Goal: Information Seeking & Learning: Learn about a topic

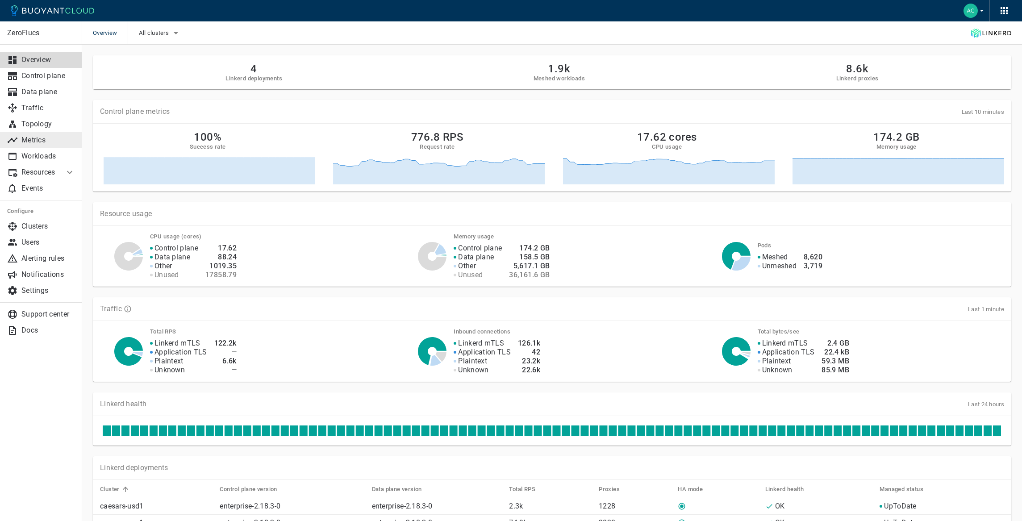
click at [41, 140] on p "Metrics" at bounding box center [48, 140] width 54 height 9
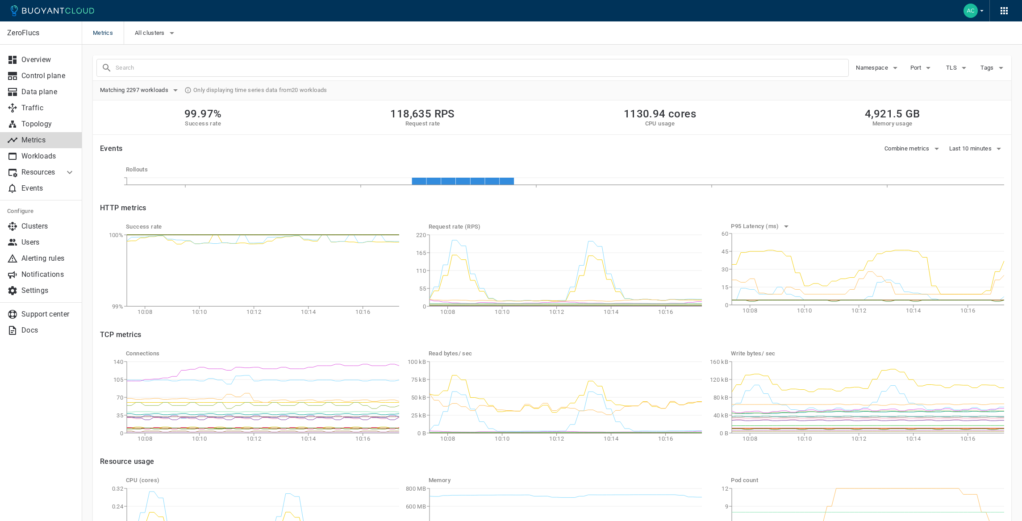
click at [384, 74] on input "text" at bounding box center [482, 68] width 733 height 13
click at [385, 70] on input "text" at bounding box center [482, 68] width 733 height 13
type input "aggregation-state"
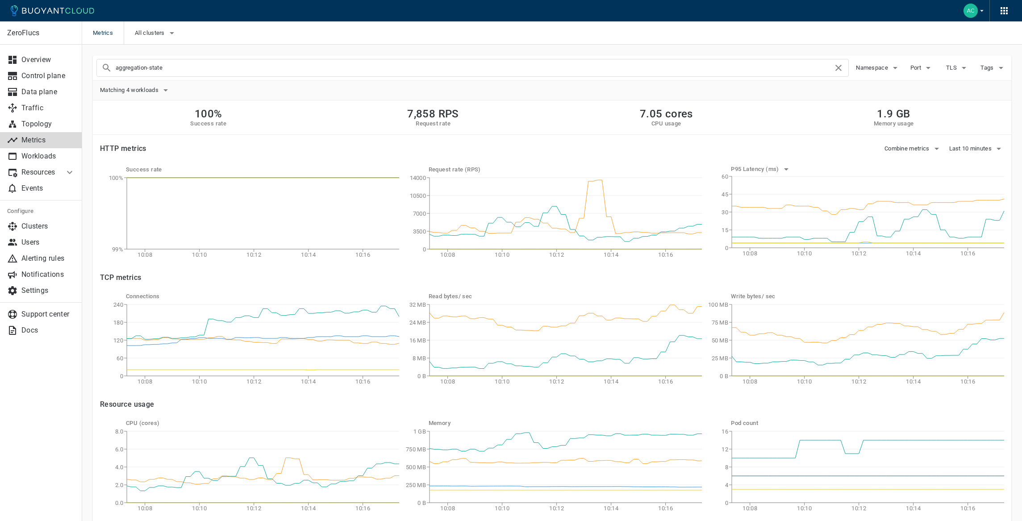
click at [929, 141] on div "Combine metrics" at bounding box center [910, 145] width 65 height 21
click at [923, 147] on span "Combine metrics" at bounding box center [908, 148] width 47 height 7
click at [976, 143] on div at bounding box center [511, 260] width 1022 height 521
click at [150, 89] on span "Matching 4 workloads" at bounding box center [130, 90] width 60 height 7
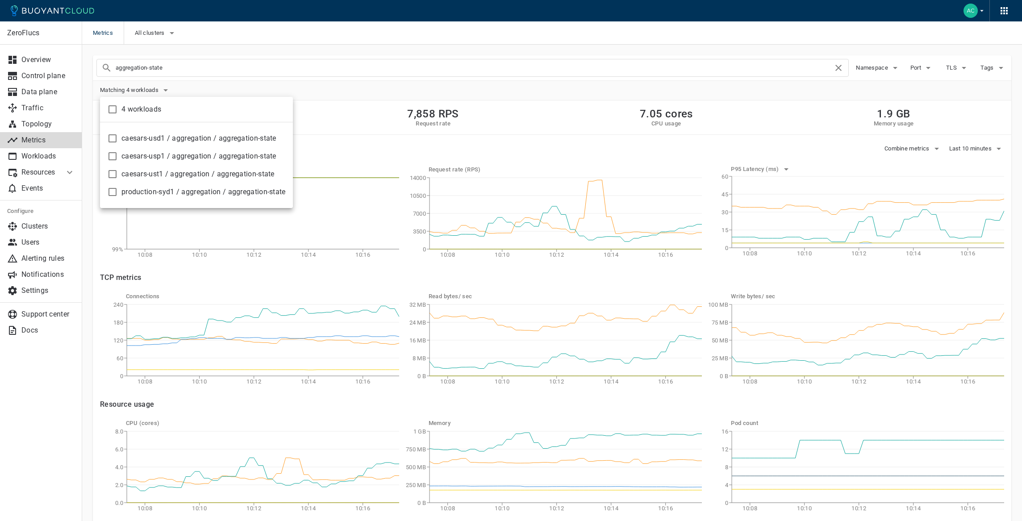
click at [225, 156] on span "caesars-usp1 / aggregation / aggregation-state" at bounding box center [203, 156] width 164 height 9
checkbox input "true"
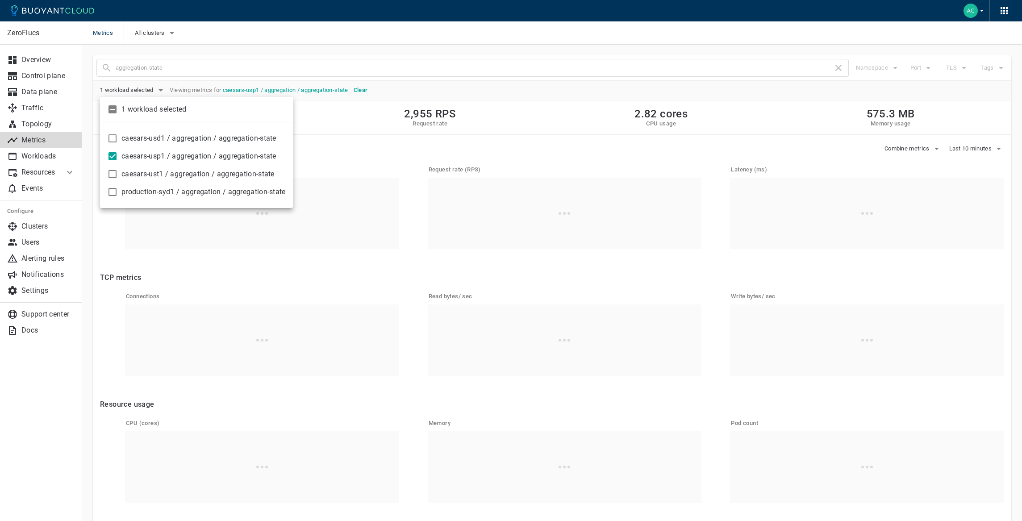
drag, startPoint x: 543, startPoint y: 124, endPoint x: 542, endPoint y: 129, distance: 4.9
click at [543, 124] on div at bounding box center [511, 260] width 1022 height 521
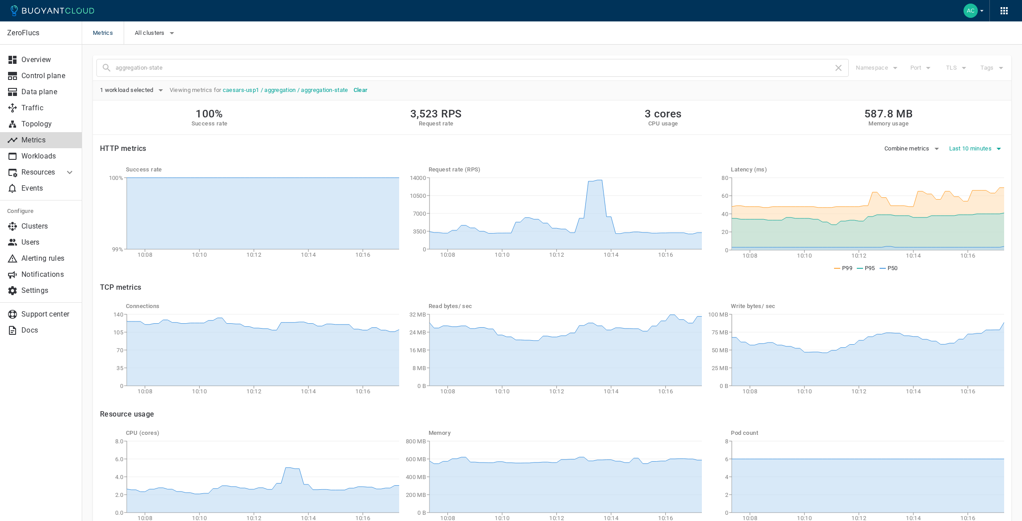
click at [974, 146] on span "Last 10 minutes" at bounding box center [972, 148] width 45 height 7
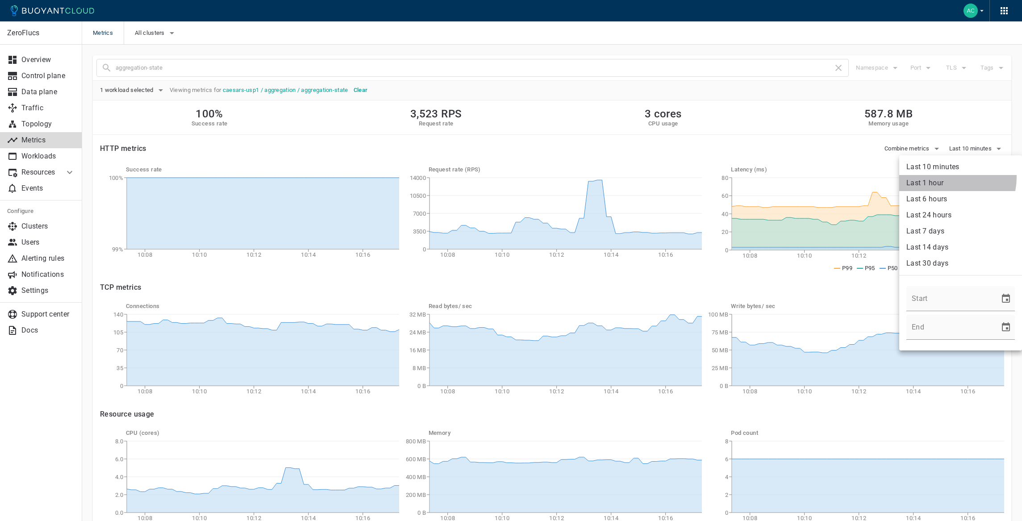
click at [953, 178] on li "Last 1 hour" at bounding box center [961, 183] width 123 height 16
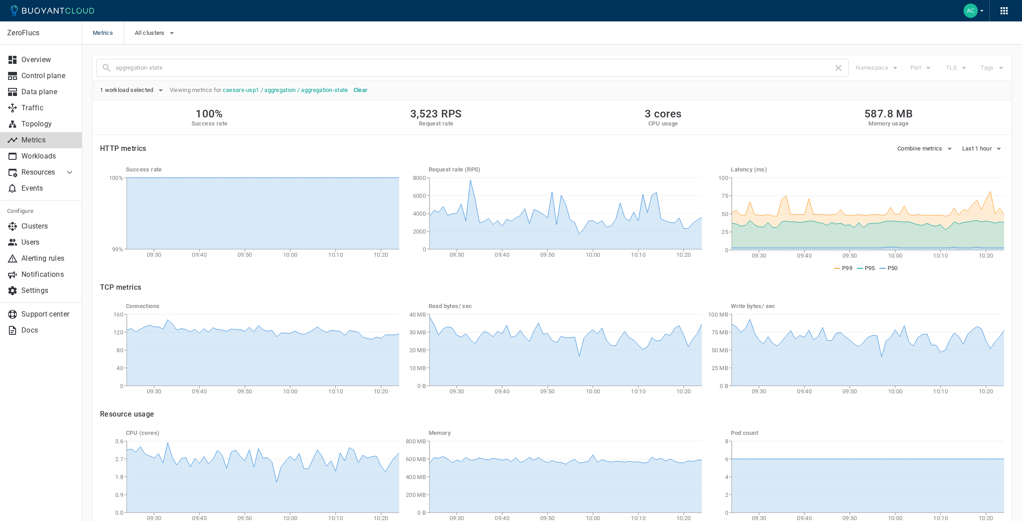
click at [364, 93] on h5 "Clear" at bounding box center [361, 90] width 14 height 7
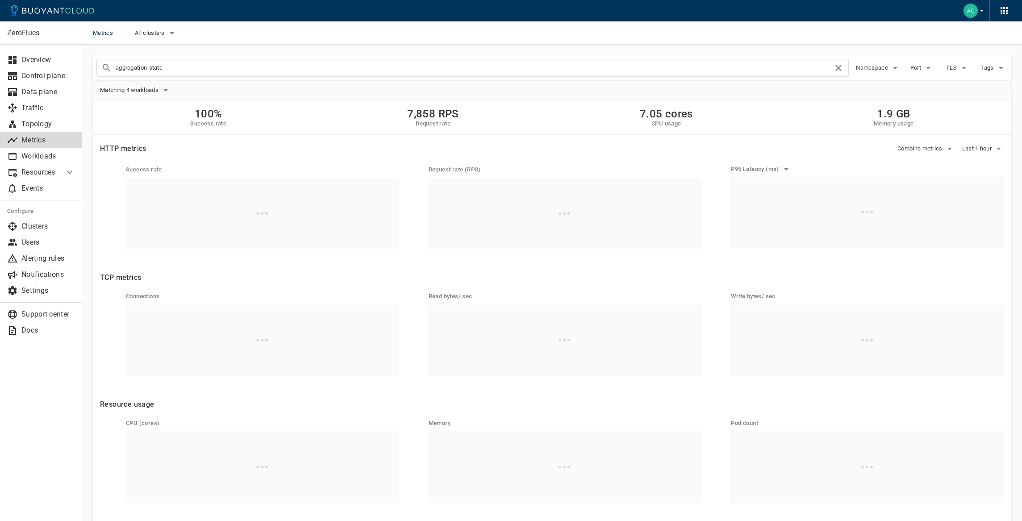
click at [251, 66] on input "aggregation-state" at bounding box center [475, 68] width 718 height 13
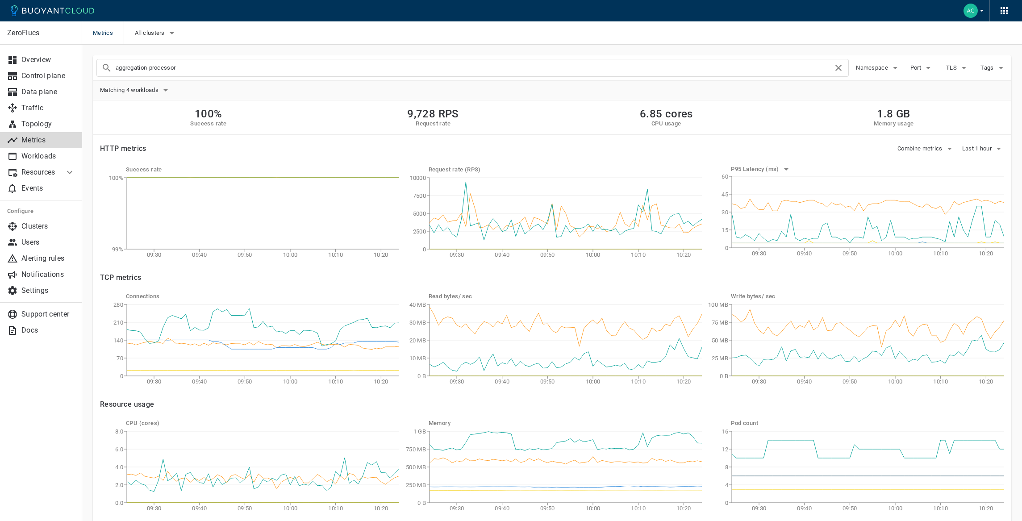
type input "aggregation-processor"
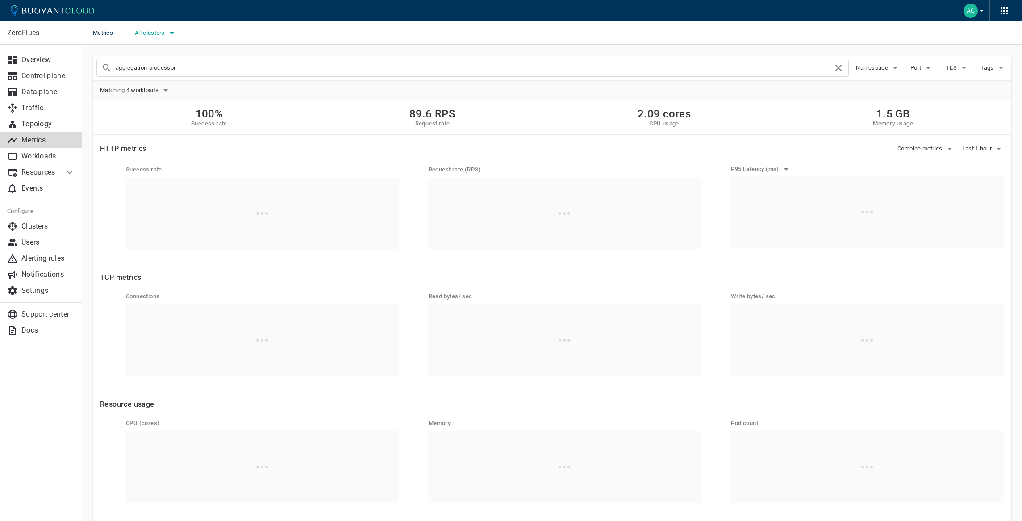
click at [145, 38] on button "All clusters" at bounding box center [156, 32] width 42 height 13
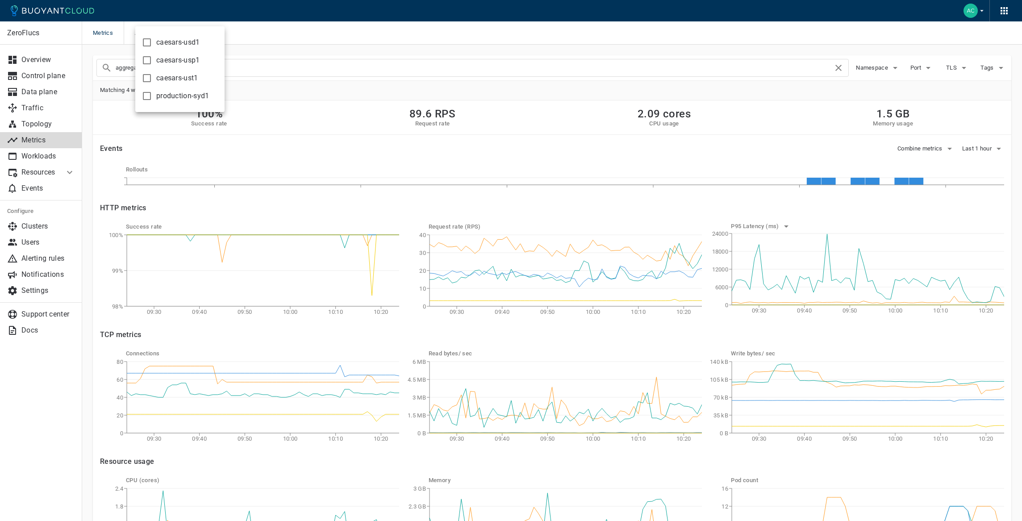
click at [181, 60] on span "caesars-usp1" at bounding box center [178, 60] width 44 height 9
click at [152, 60] on input "caesars-usp1" at bounding box center [147, 60] width 11 height 11
checkbox input "true"
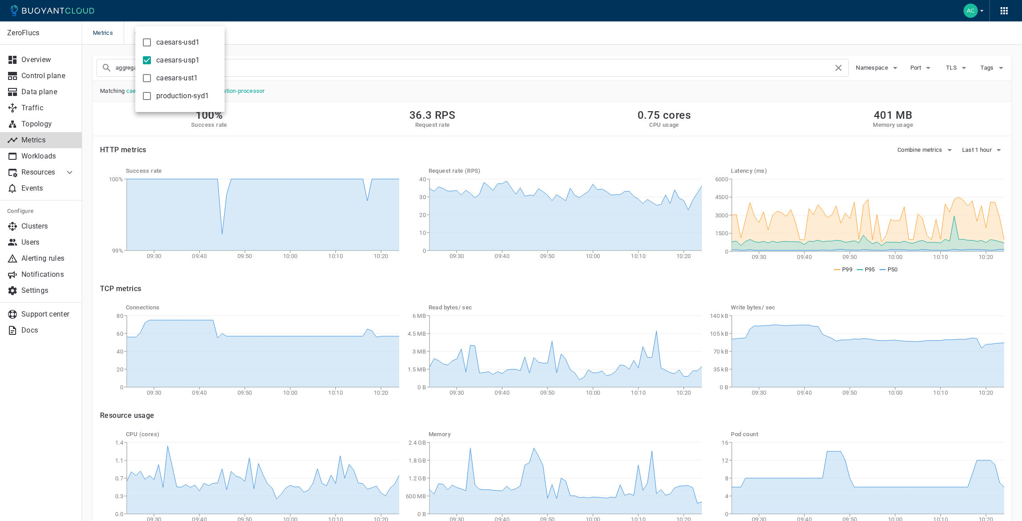
click at [991, 150] on div at bounding box center [511, 260] width 1022 height 521
click at [987, 150] on span "Last 1 hour" at bounding box center [978, 150] width 31 height 7
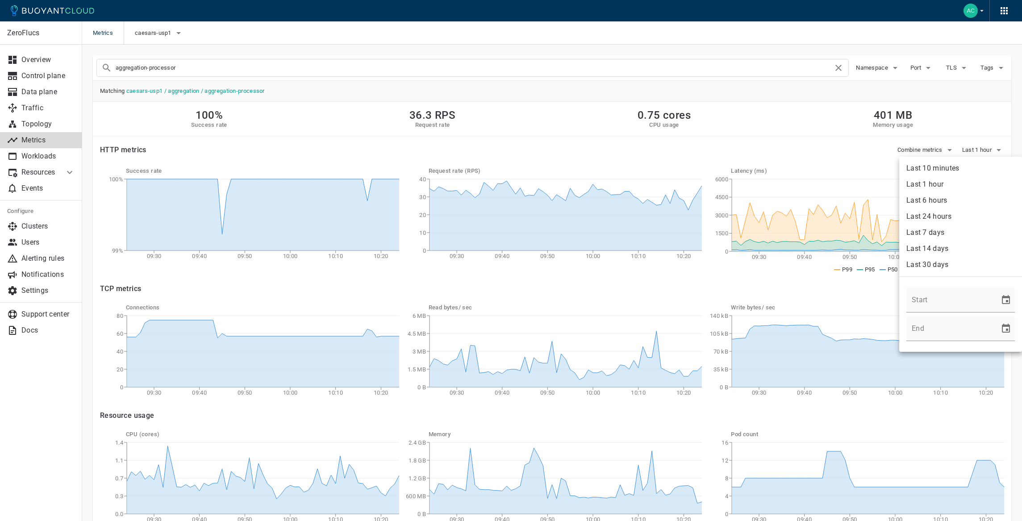
click at [970, 169] on li "Last 10 minutes" at bounding box center [961, 168] width 123 height 16
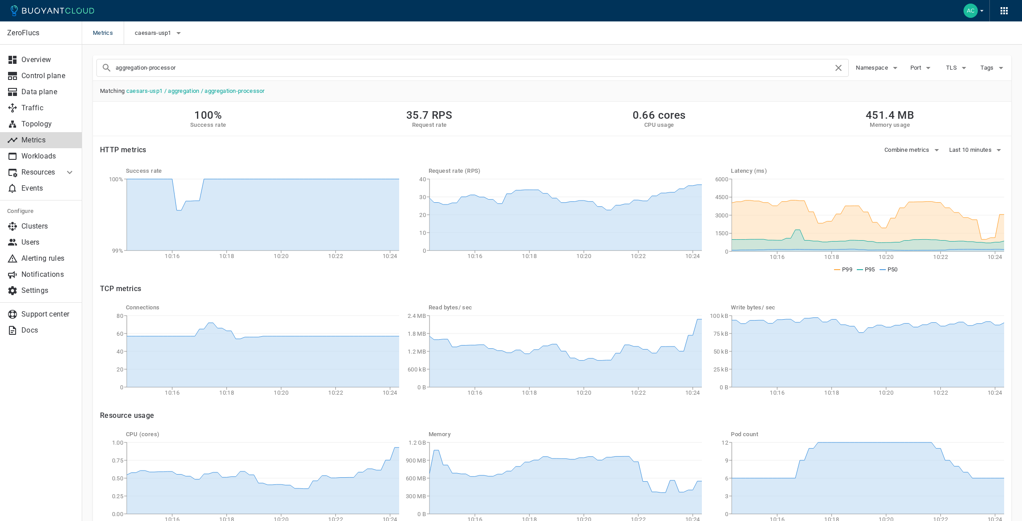
click at [170, 64] on input "aggregation-processor" at bounding box center [475, 68] width 718 height 13
click at [169, 65] on input "aggregation-processor" at bounding box center [475, 68] width 718 height 13
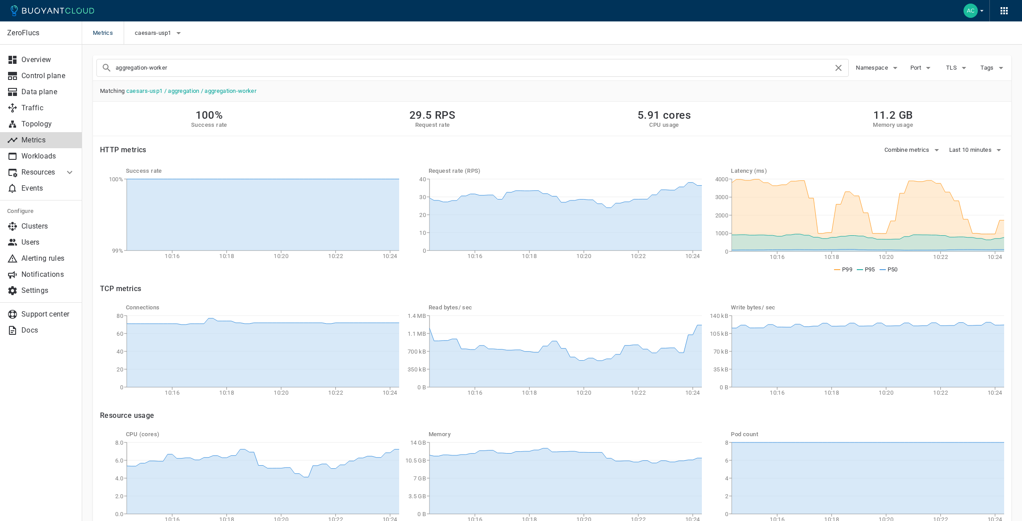
click at [307, 64] on input "aggregation-worker" at bounding box center [475, 68] width 718 height 13
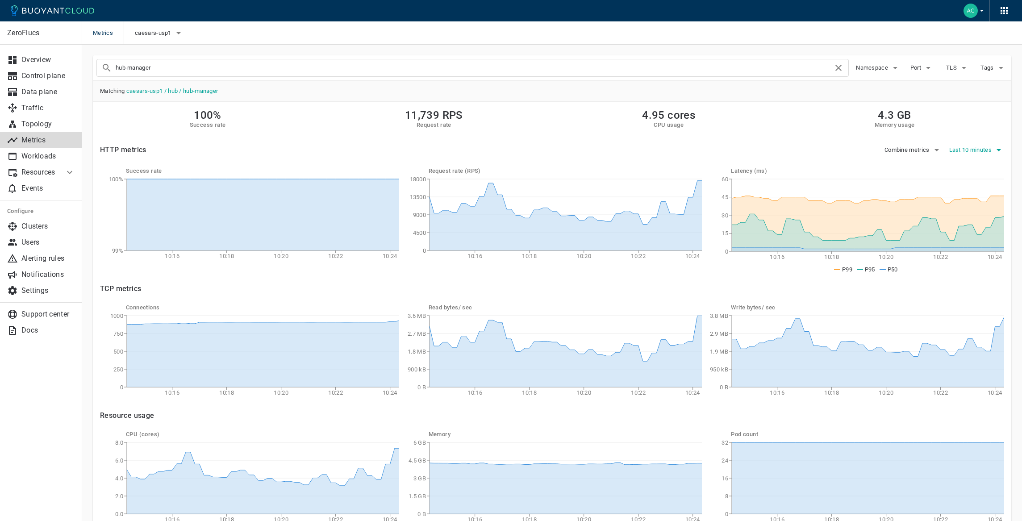
click at [985, 144] on button "Last 10 minutes" at bounding box center [977, 149] width 55 height 13
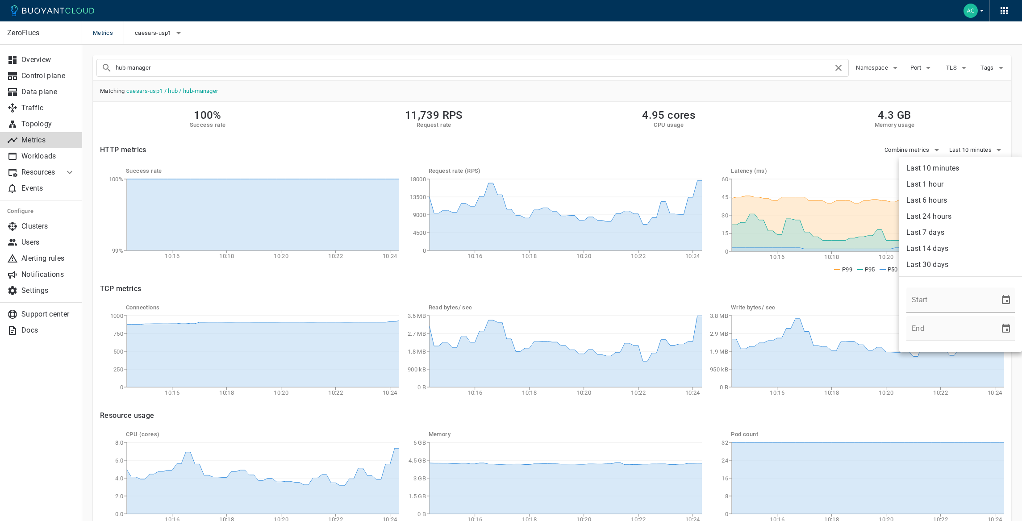
click at [938, 219] on li "Last 24 hours" at bounding box center [961, 217] width 123 height 16
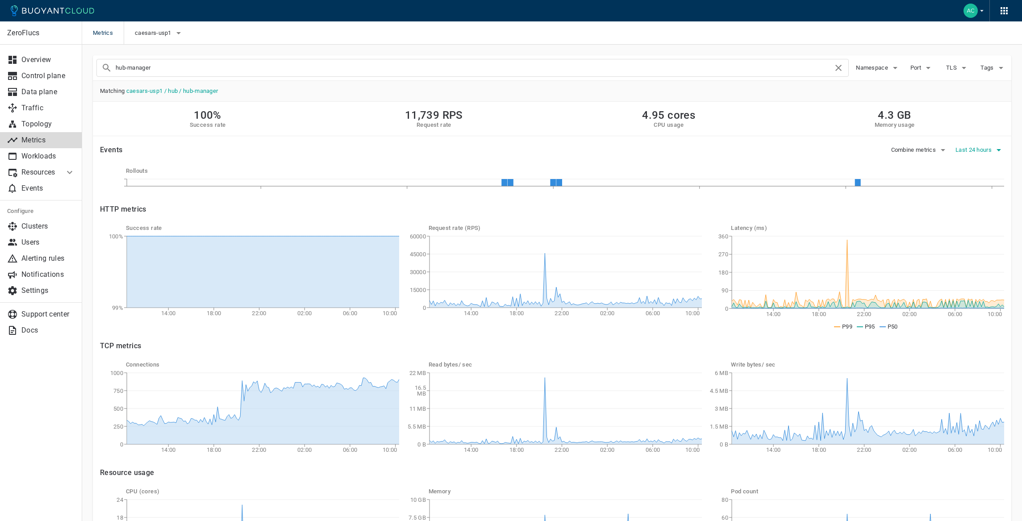
click at [986, 148] on span "Last 24 hours" at bounding box center [975, 150] width 38 height 7
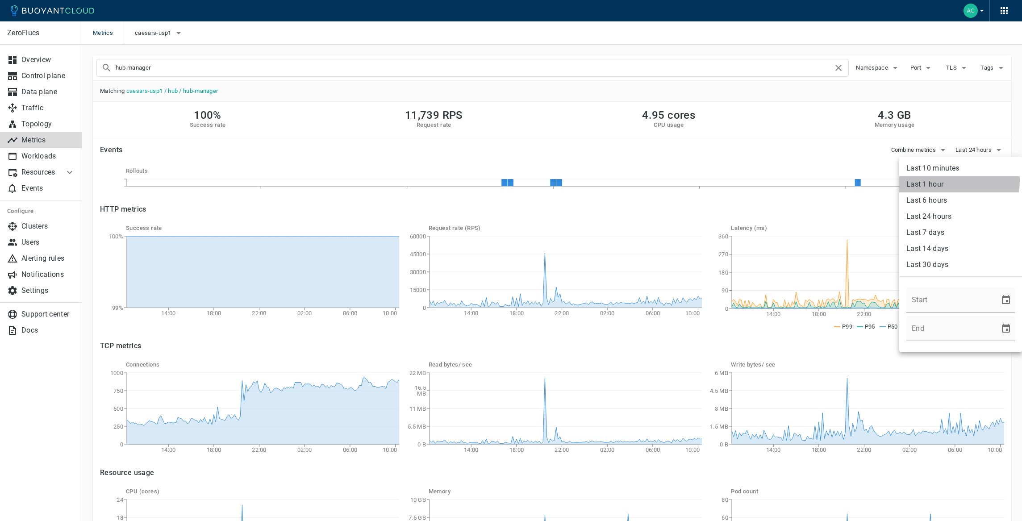
click at [959, 181] on li "Last 1 hour" at bounding box center [961, 184] width 123 height 16
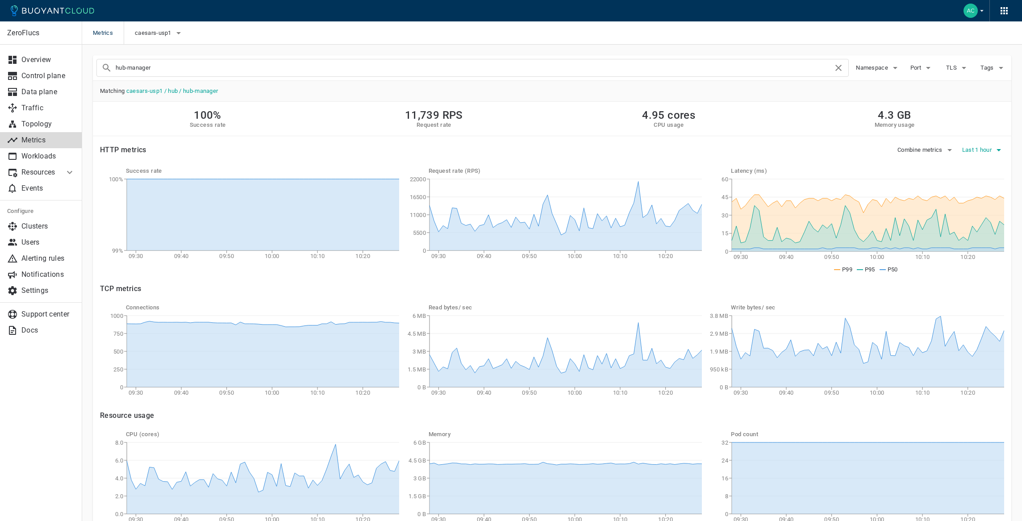
click at [991, 148] on span "Last 1 hour" at bounding box center [978, 150] width 31 height 7
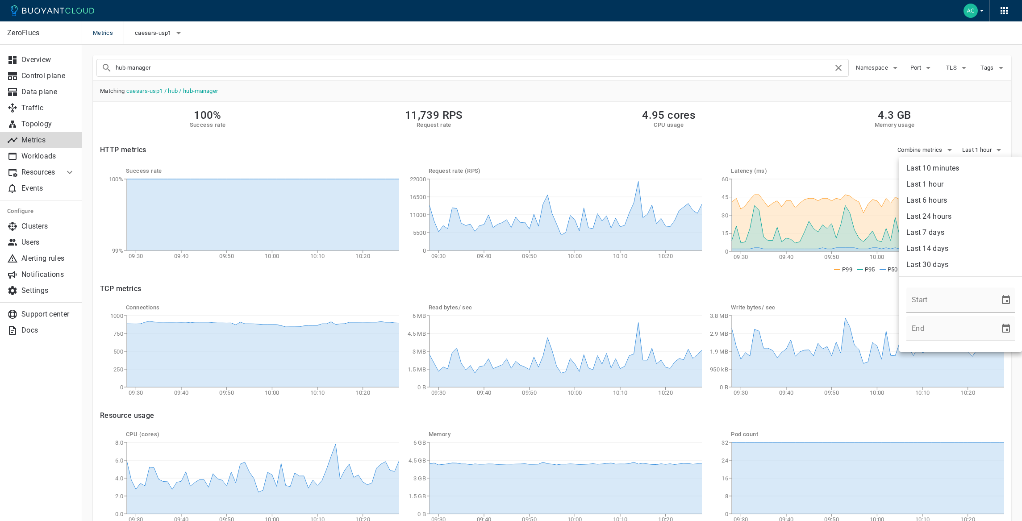
click at [976, 163] on li "Last 10 minutes" at bounding box center [961, 168] width 123 height 16
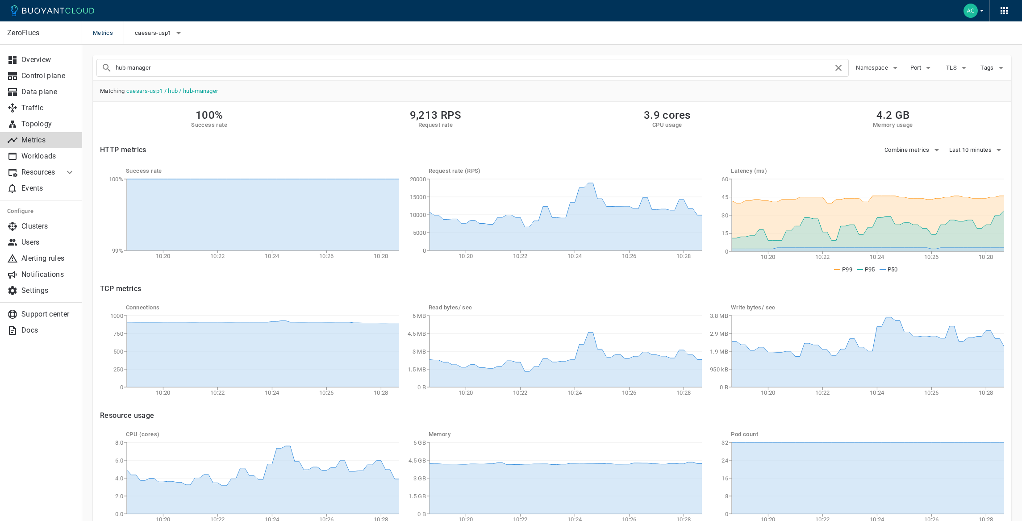
click at [289, 75] on div "hub-manager" at bounding box center [472, 68] width 753 height 18
type input "aggregation-state"
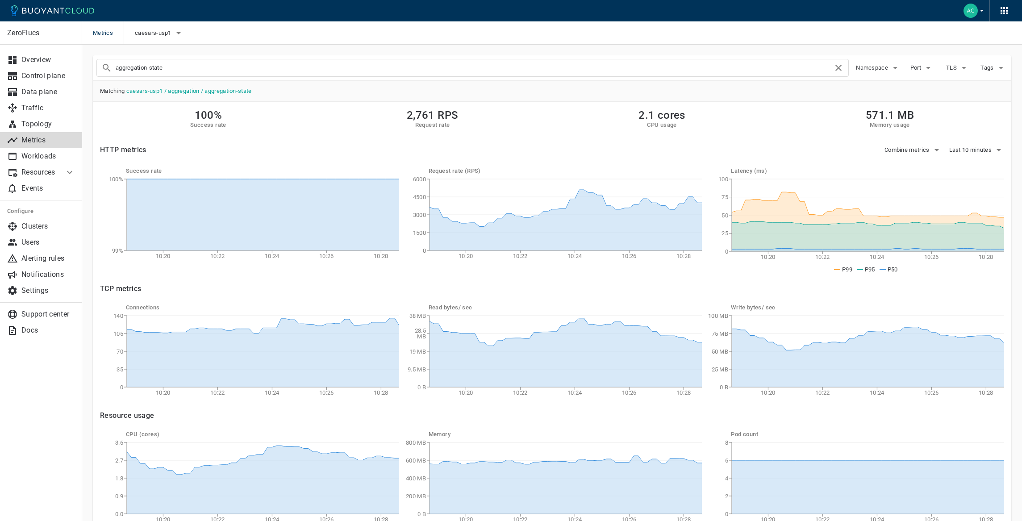
click at [961, 159] on div "Success rate 10:20 10:22 10:24 10:26 10:28 99% 100% Request rate (RPS) 10:20 10…" at bounding box center [545, 213] width 919 height 121
click at [967, 151] on span "Last 10 minutes" at bounding box center [972, 150] width 45 height 7
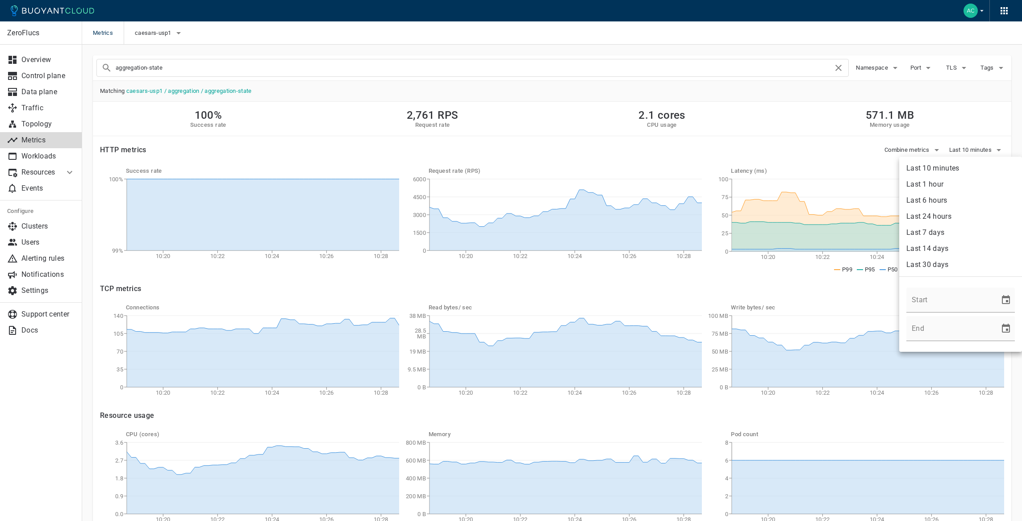
click at [941, 184] on li "Last 1 hour" at bounding box center [961, 184] width 123 height 16
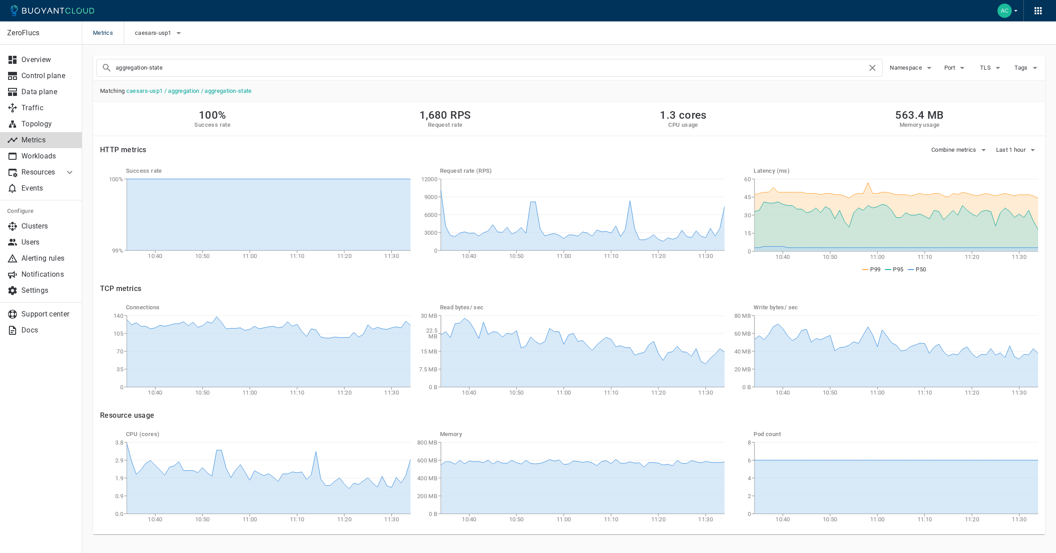
click at [251, 63] on input "aggregation-state" at bounding box center [491, 68] width 751 height 13
type input "hub-cache"
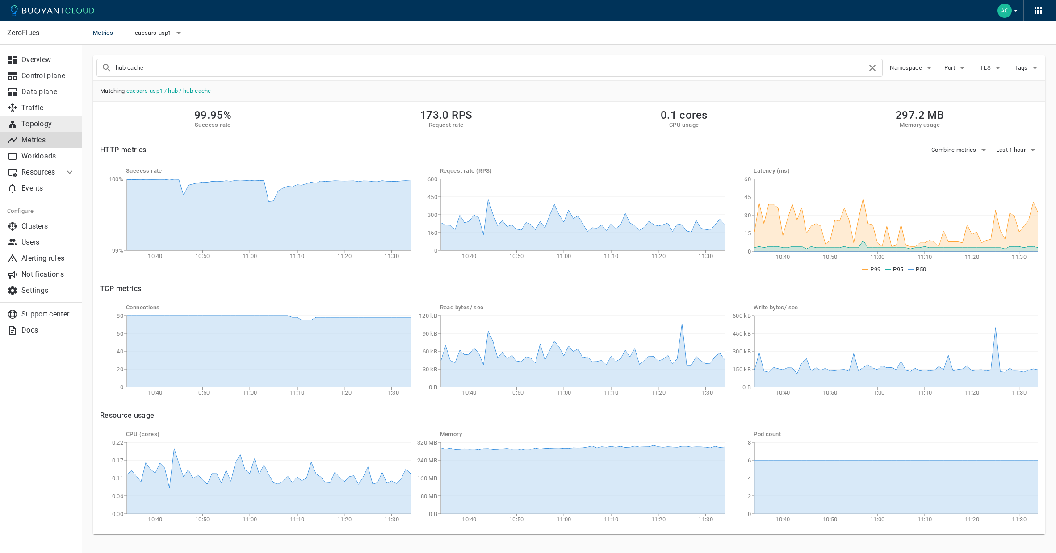
click at [46, 125] on p "Topology" at bounding box center [48, 124] width 54 height 9
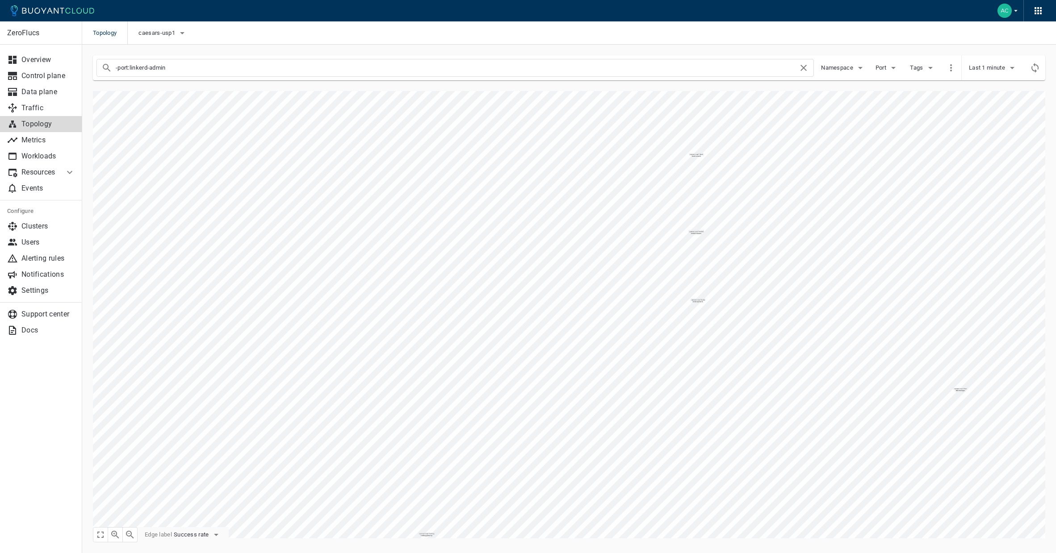
click at [231, 62] on input "-port:linkerd-admin" at bounding box center [457, 68] width 683 height 13
click at [40, 137] on p "Metrics" at bounding box center [48, 140] width 54 height 9
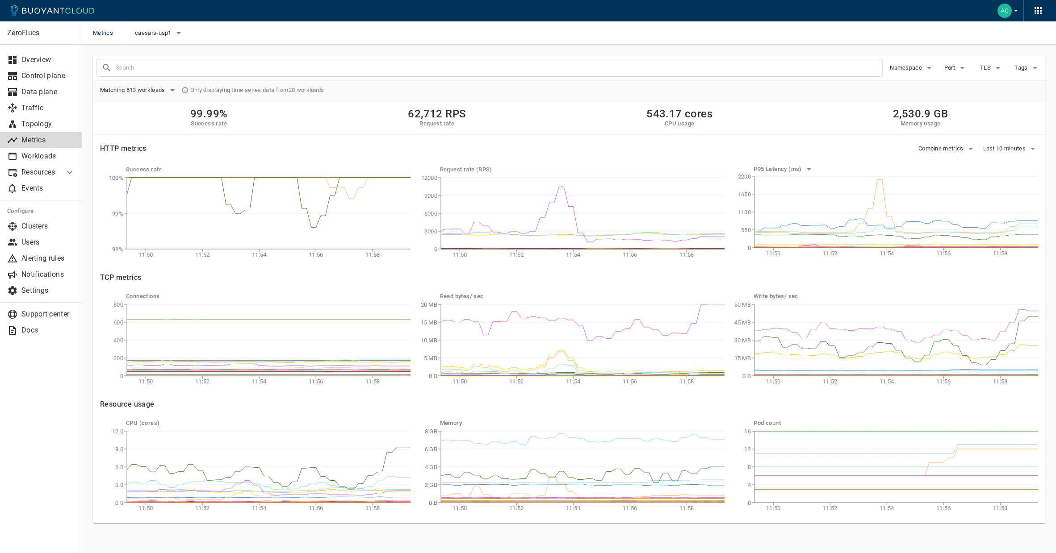
click at [299, 74] on input "text" at bounding box center [499, 68] width 766 height 13
type input "aggregation-state"
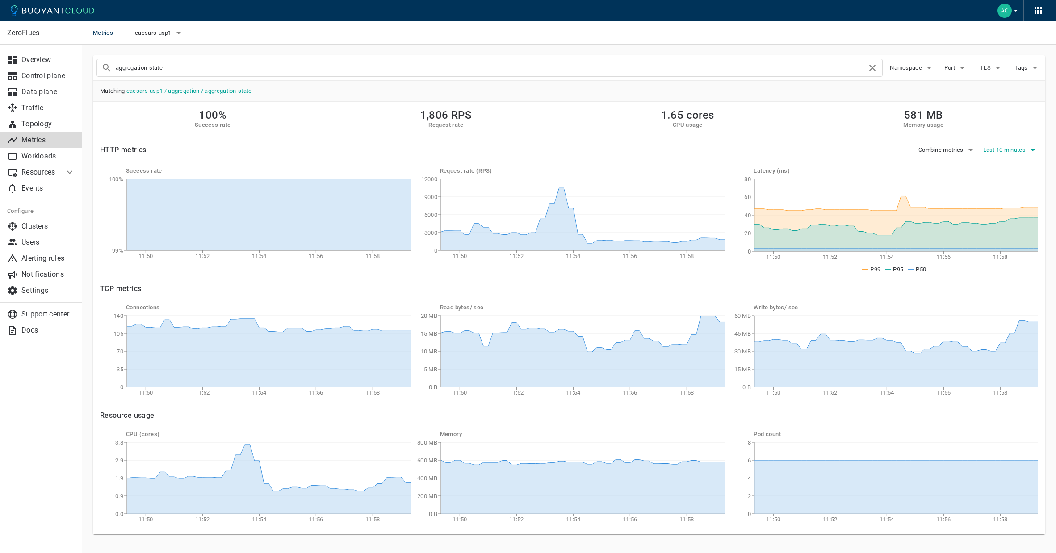
click at [1004, 148] on span "Last 10 minutes" at bounding box center [1005, 150] width 45 height 7
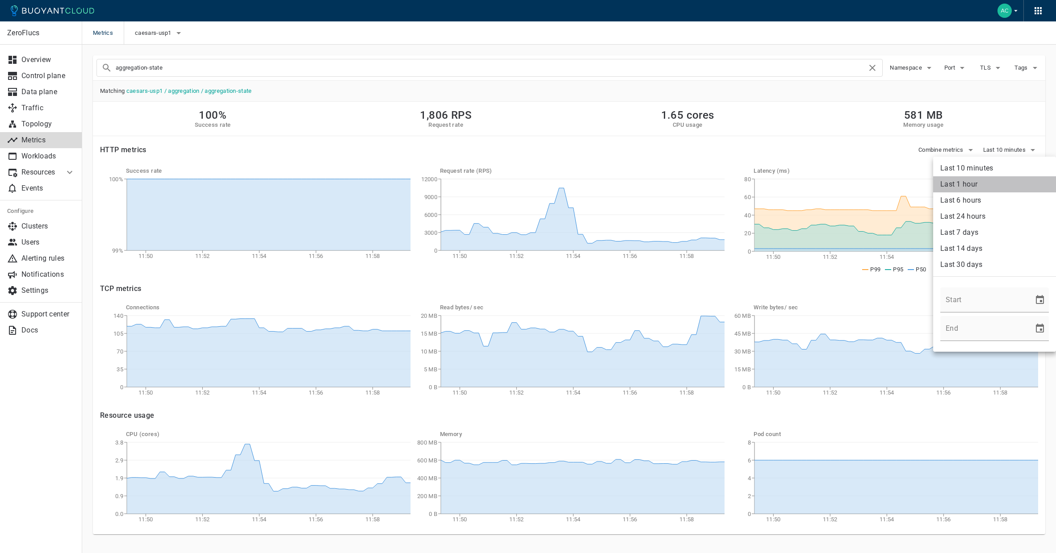
click at [995, 176] on li "Last 1 hour" at bounding box center [994, 184] width 123 height 16
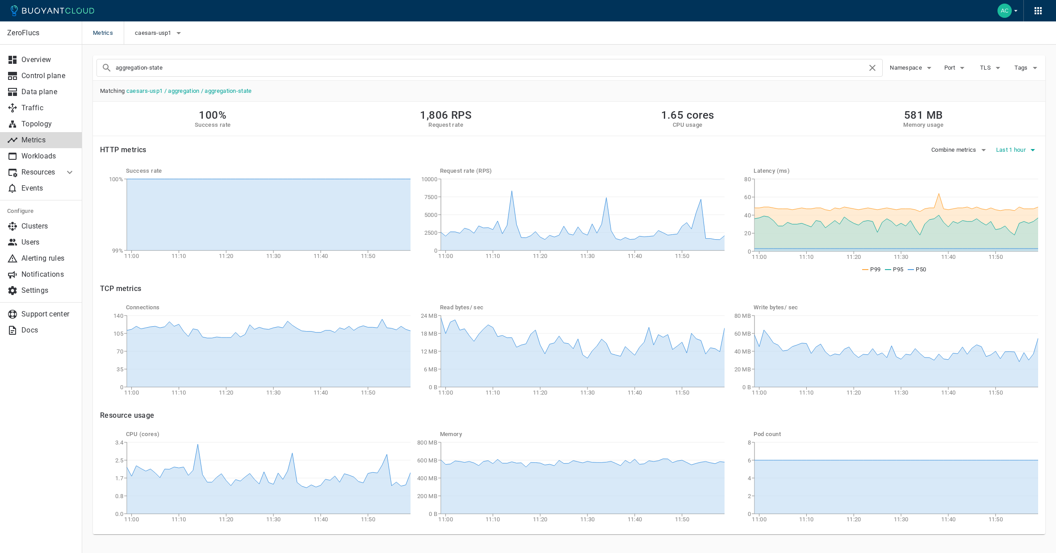
click at [999, 147] on span "Last 1 hour" at bounding box center [1011, 150] width 31 height 7
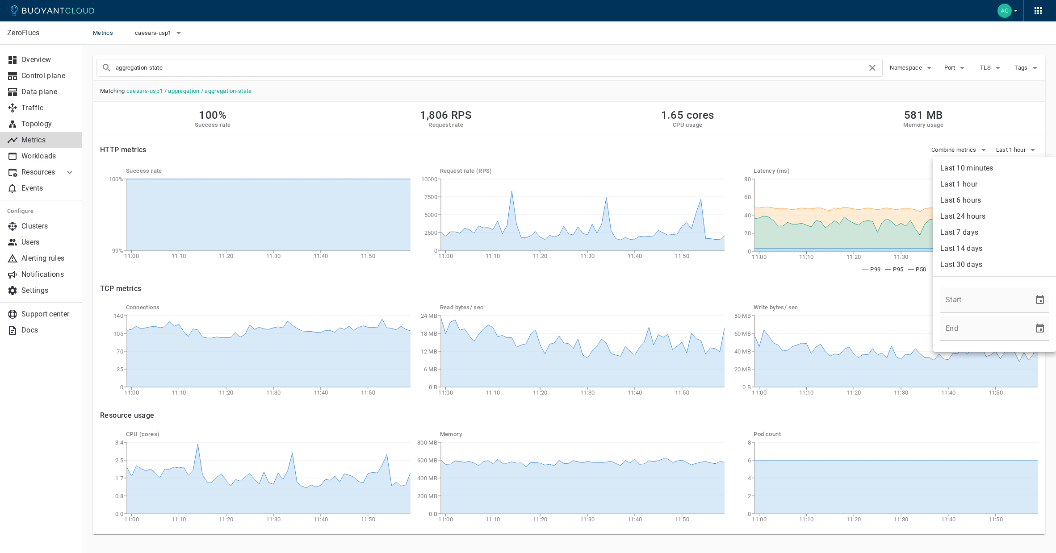
click at [968, 226] on li "Last 7 days" at bounding box center [994, 233] width 123 height 16
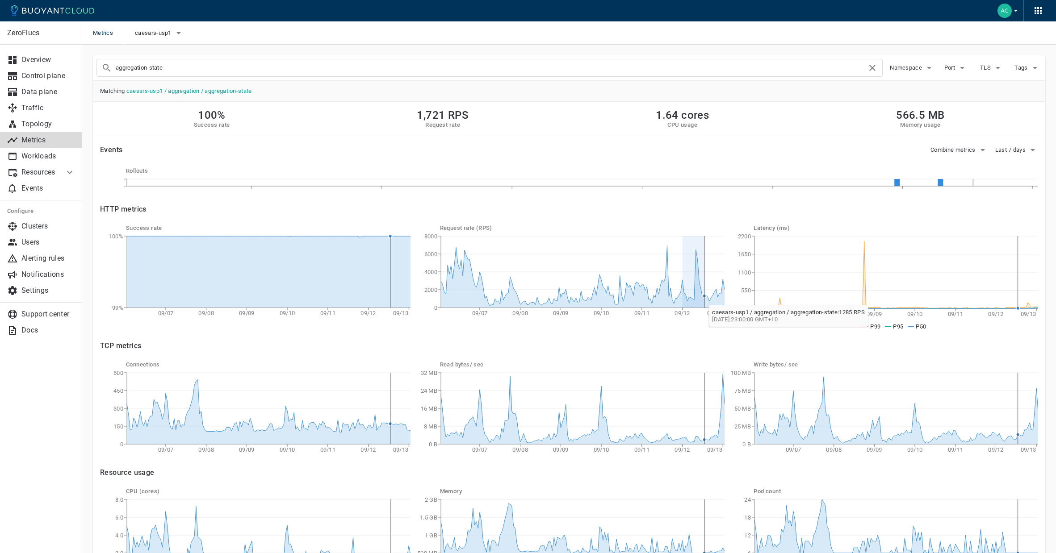
drag, startPoint x: 686, startPoint y: 301, endPoint x: 705, endPoint y: 301, distance: 19.7
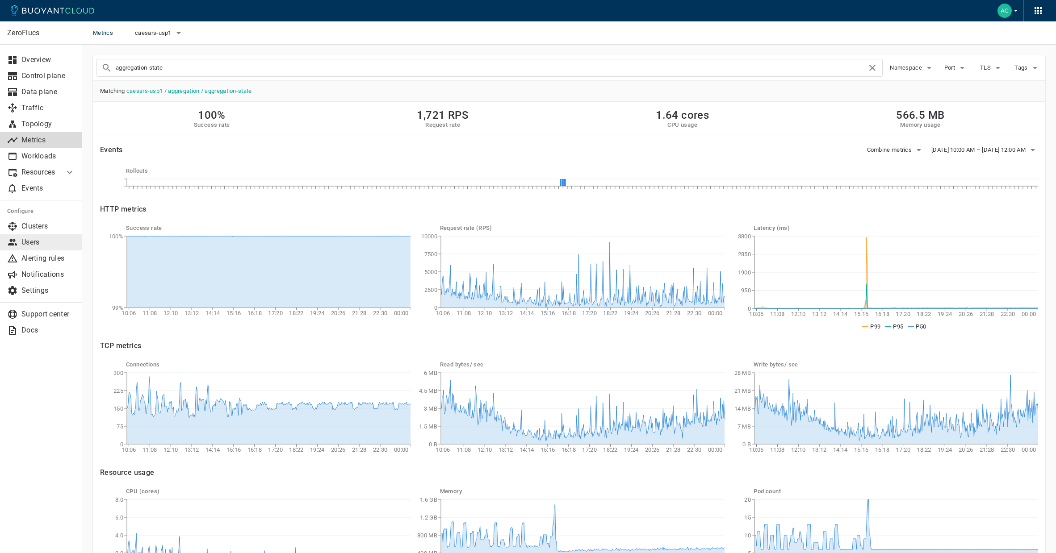
scroll to position [0, 0]
click at [961, 151] on span "[DATE] 10:00 AM – [DATE] 12:00 AM" at bounding box center [979, 149] width 96 height 7
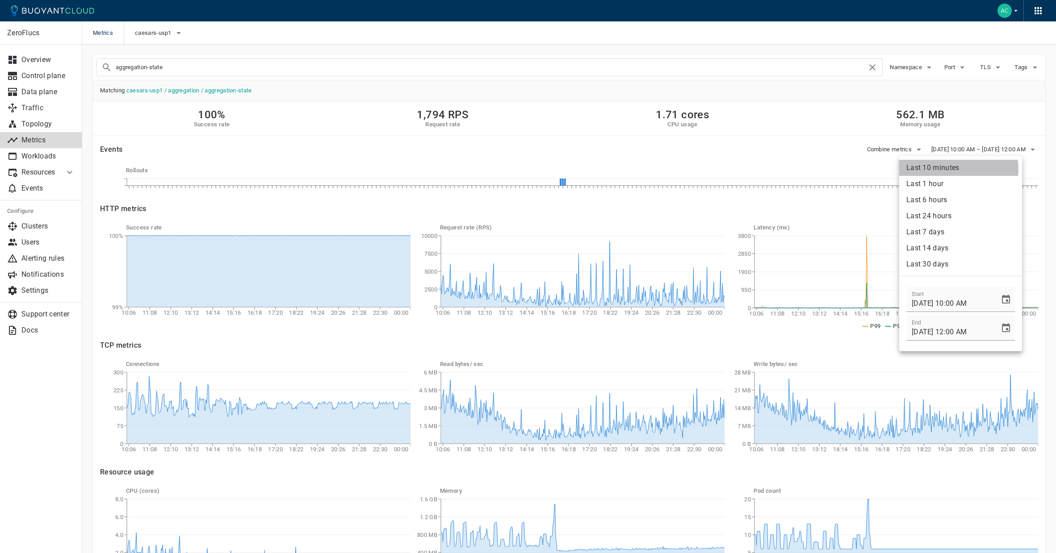
click at [958, 169] on li "Last 10 minutes" at bounding box center [960, 168] width 123 height 16
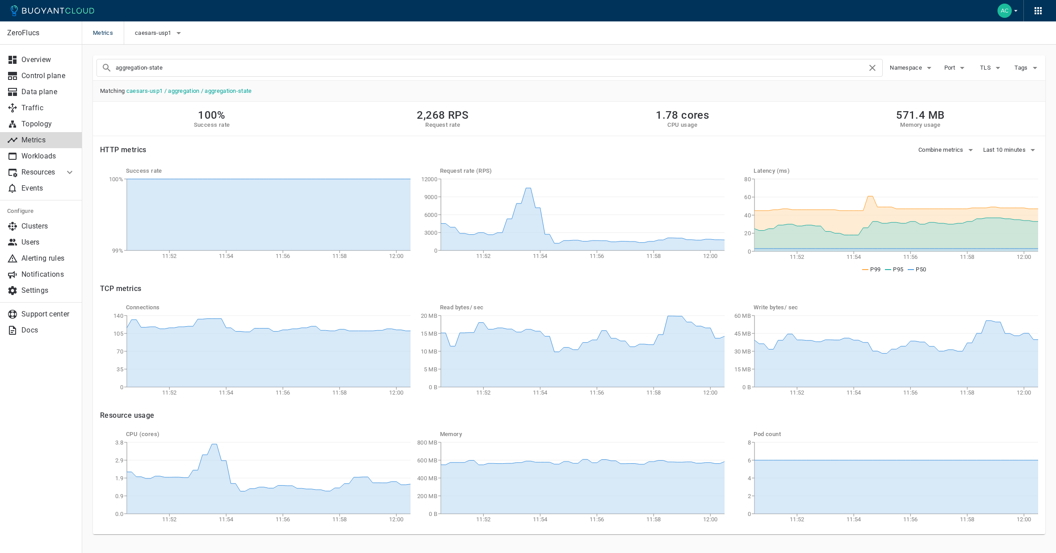
click at [180, 70] on input "aggregation-state" at bounding box center [491, 68] width 751 height 13
